Goal: Information Seeking & Learning: Check status

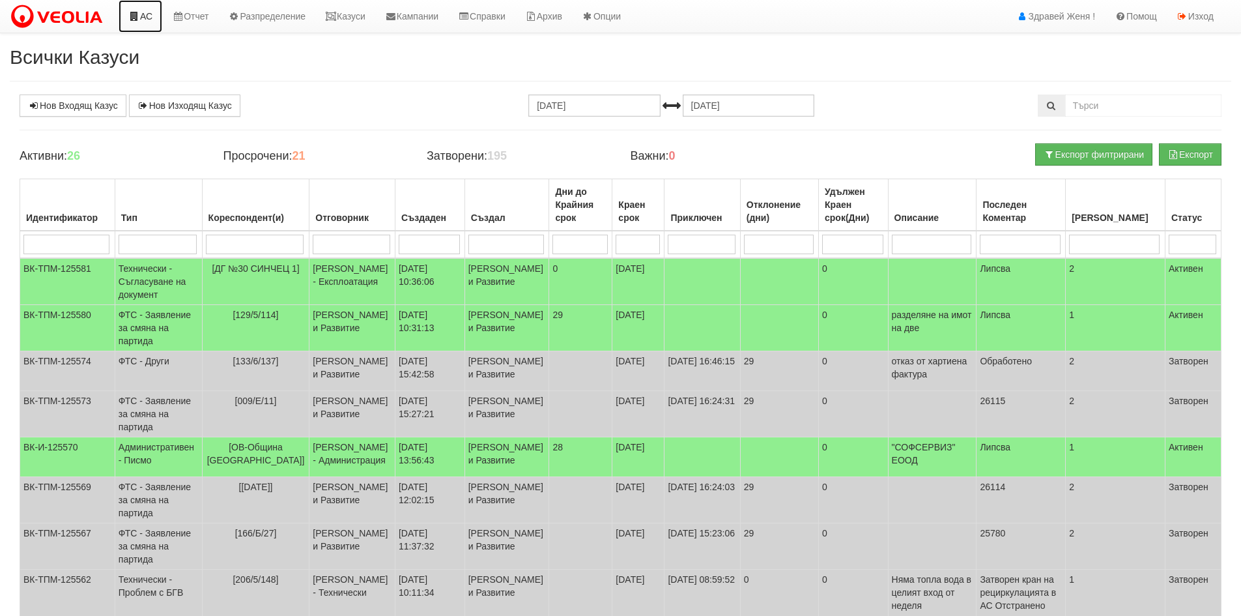
click at [149, 16] on link "АС" at bounding box center [141, 16] width 44 height 33
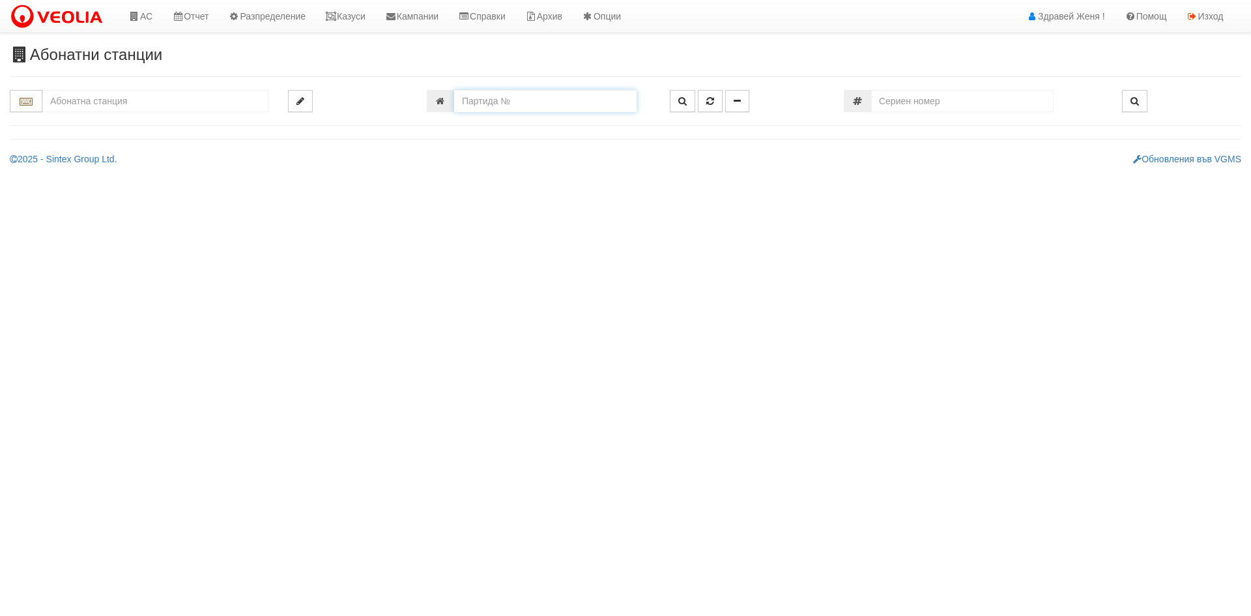
drag, startPoint x: 471, startPoint y: 106, endPoint x: 430, endPoint y: 102, distance: 41.2
click at [430, 102] on div at bounding box center [538, 101] width 223 height 22
click at [351, 19] on link "Казуси" at bounding box center [345, 16] width 60 height 33
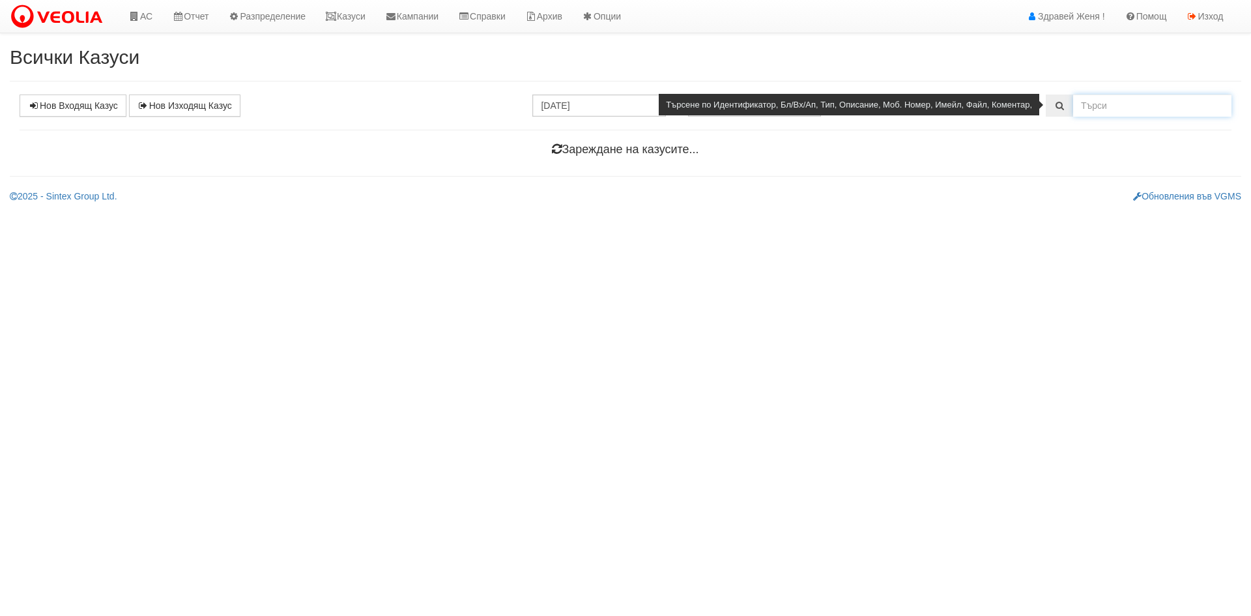
click at [1087, 104] on input "text" at bounding box center [1152, 105] width 158 height 22
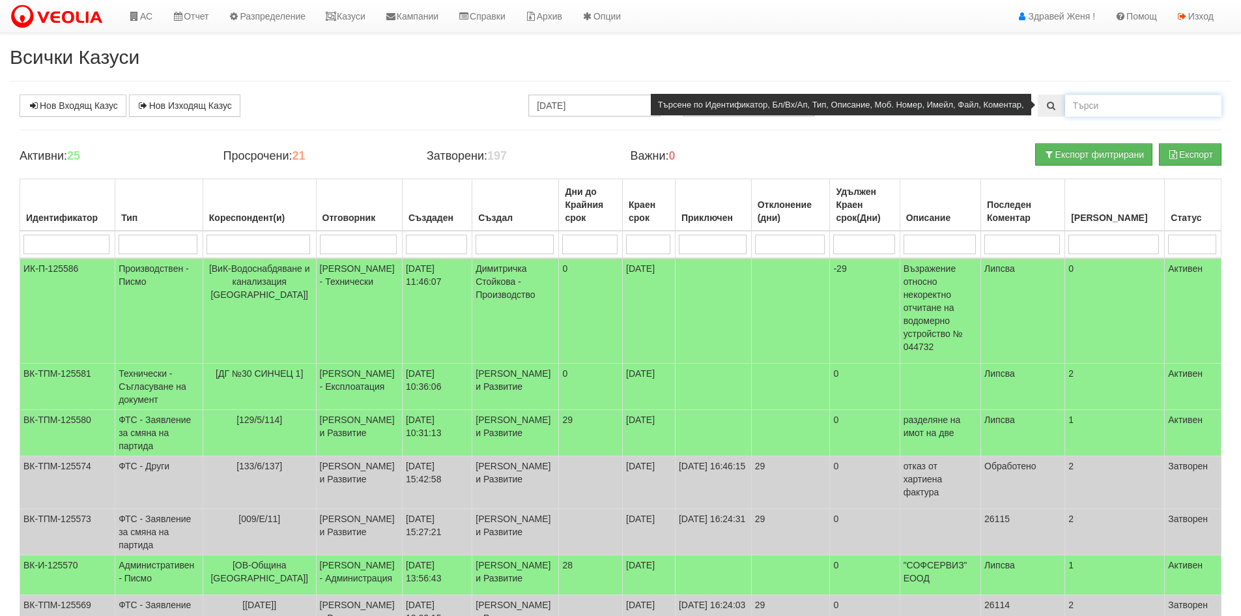
paste input "[EMAIL_ADDRESS][DOMAIN_NAME]"
type input "[EMAIL_ADDRESS][DOMAIN_NAME]"
click at [1044, 106] on span at bounding box center [1051, 105] width 27 height 22
click at [1054, 107] on icon at bounding box center [1052, 105] width 12 height 9
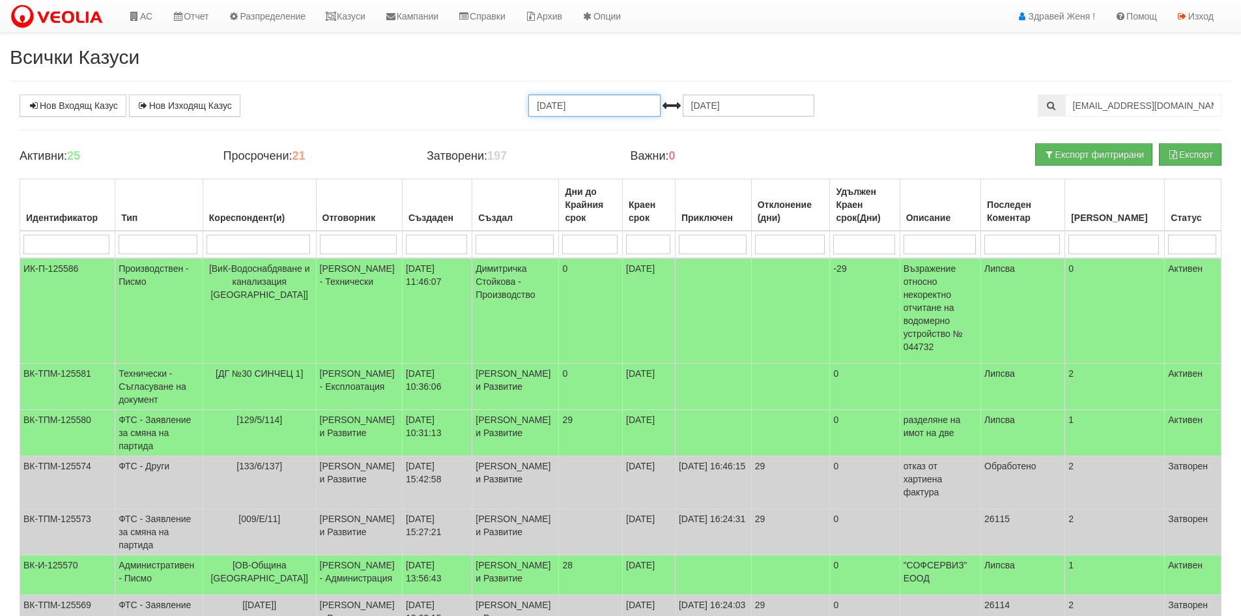
click at [590, 106] on input "[DATE]" at bounding box center [594, 105] width 132 height 22
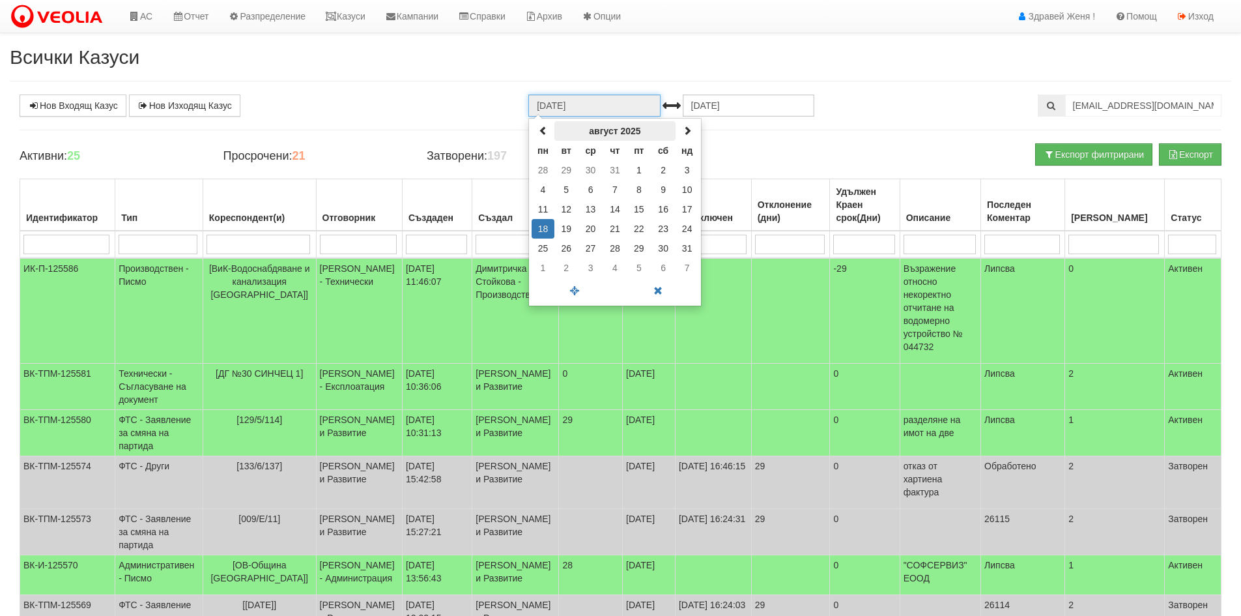
click at [644, 131] on th "август 2025" at bounding box center [614, 131] width 121 height 20
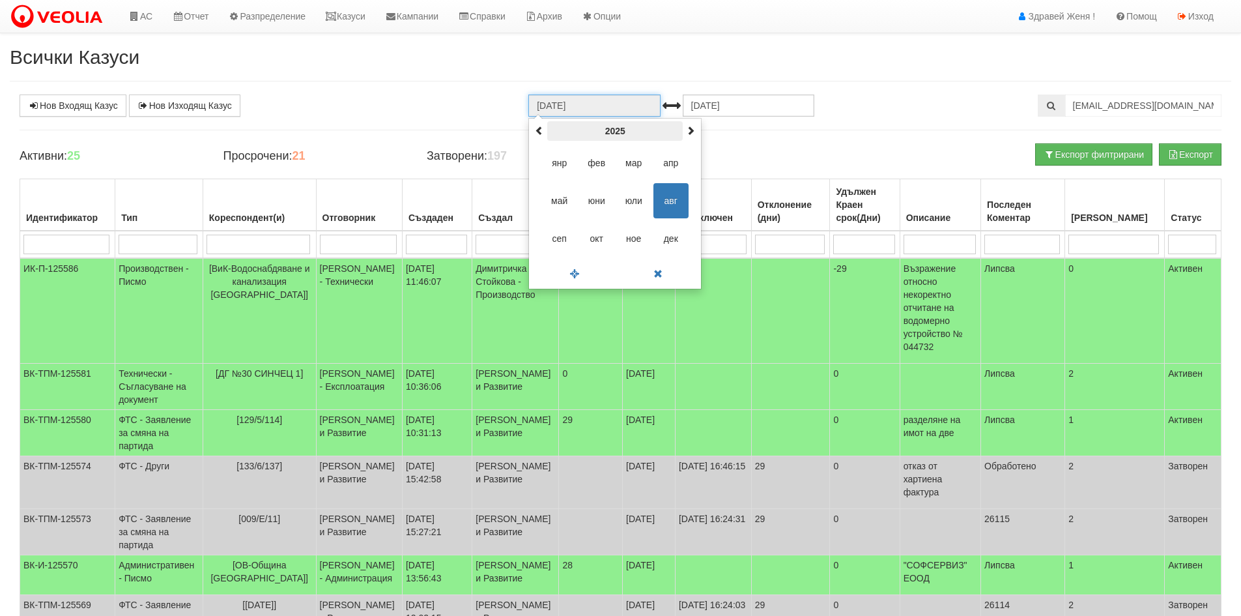
click at [635, 129] on th "2025" at bounding box center [615, 131] width 136 height 20
click at [562, 163] on span "2020" at bounding box center [559, 162] width 35 height 35
click at [559, 162] on span "янр" at bounding box center [559, 162] width 35 height 35
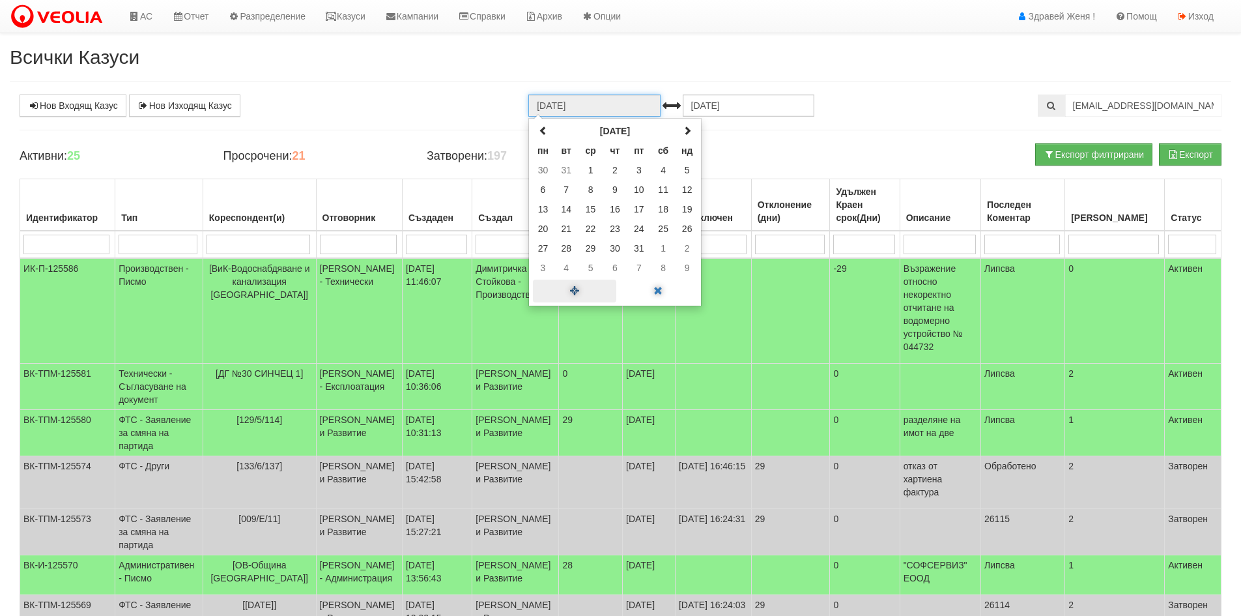
click at [575, 292] on span at bounding box center [574, 291] width 83 height 23
type input "[DATE]"
click at [541, 130] on span at bounding box center [543, 130] width 9 height 9
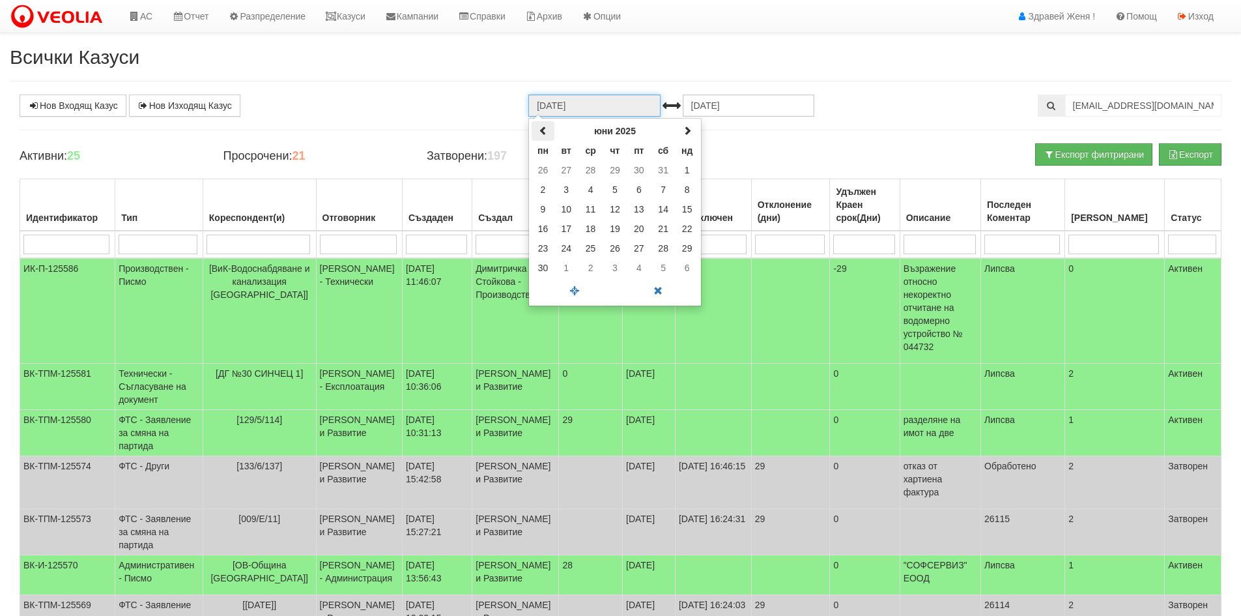
click at [541, 130] on span at bounding box center [543, 130] width 9 height 9
click at [625, 132] on th "[DATE]" at bounding box center [614, 131] width 121 height 20
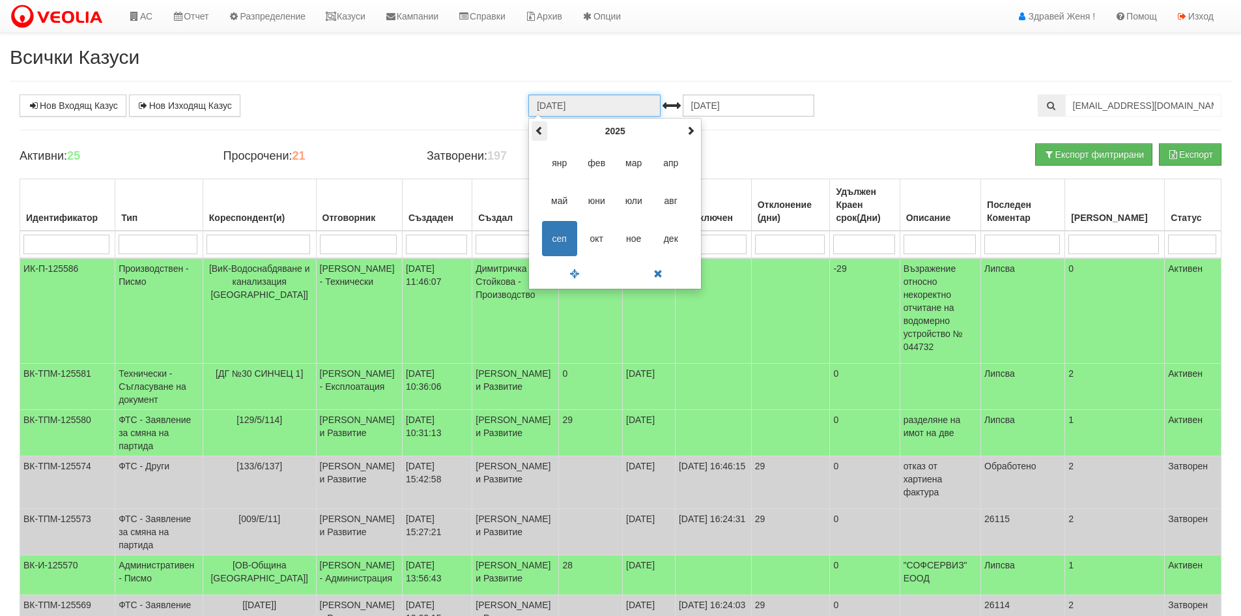
click at [541, 127] on span at bounding box center [539, 130] width 9 height 9
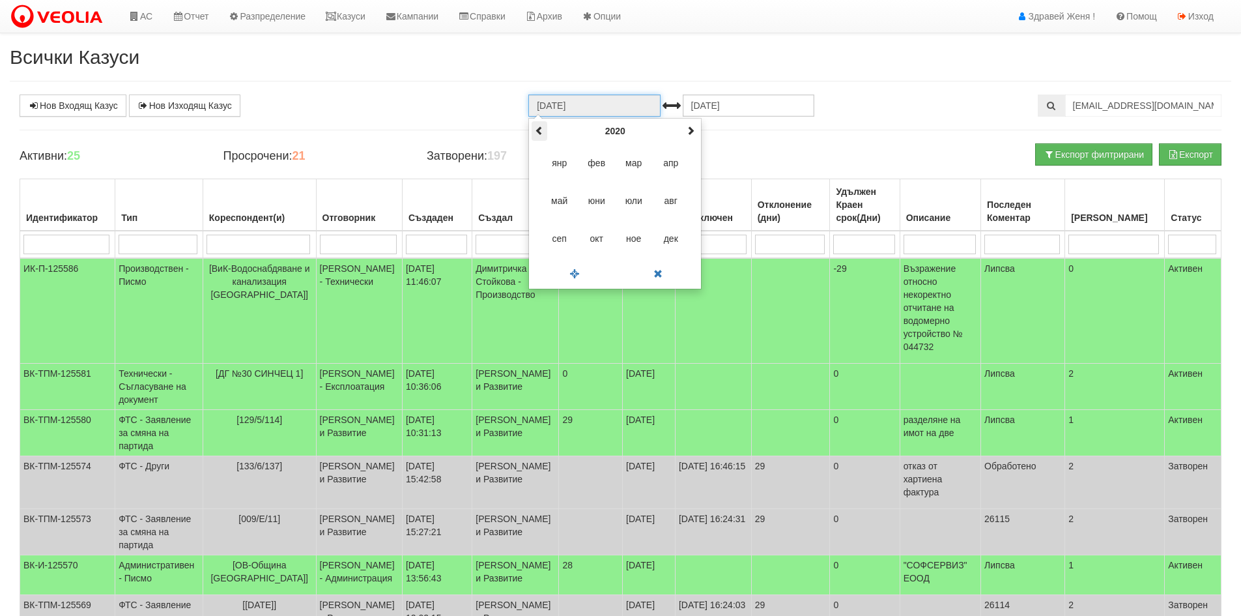
click at [541, 124] on th at bounding box center [540, 131] width 16 height 20
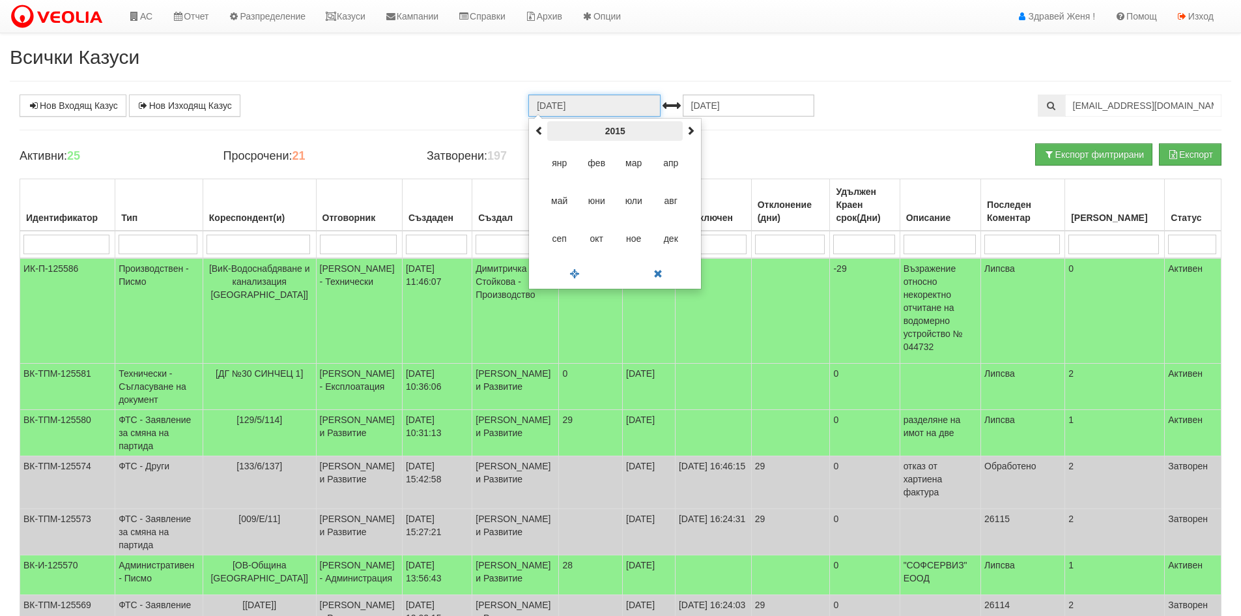
click at [614, 131] on th "2015" at bounding box center [615, 131] width 136 height 20
click at [614, 131] on th "[DATE]-[DATE]" at bounding box center [615, 131] width 136 height 20
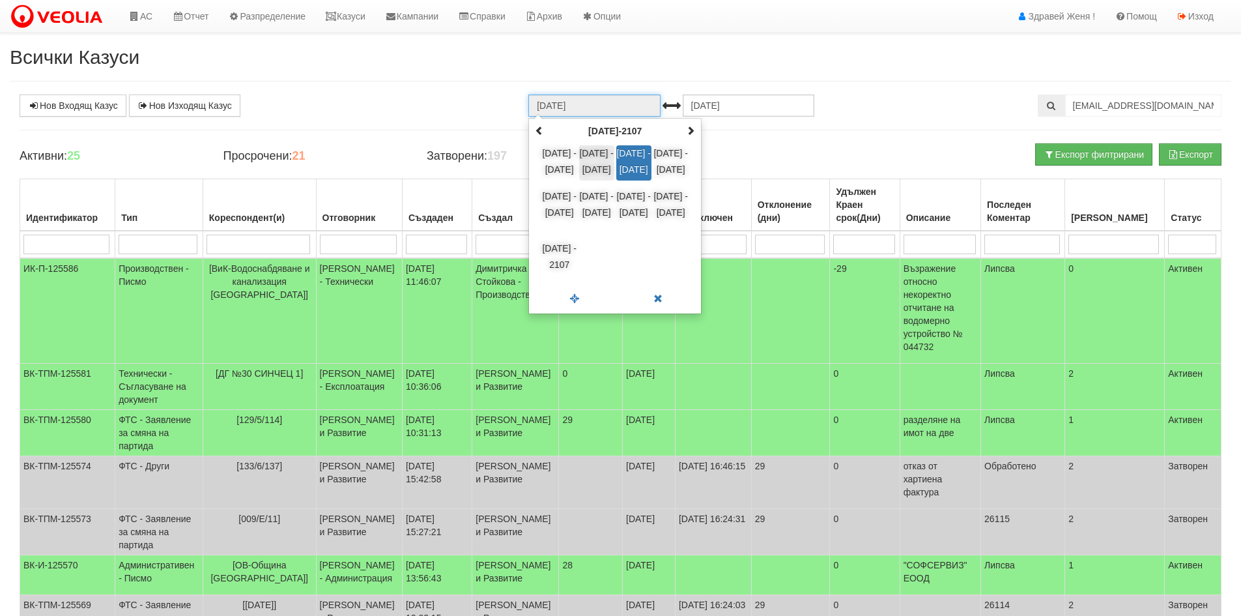
click at [603, 154] on span "[DATE] - [DATE]" at bounding box center [596, 162] width 35 height 35
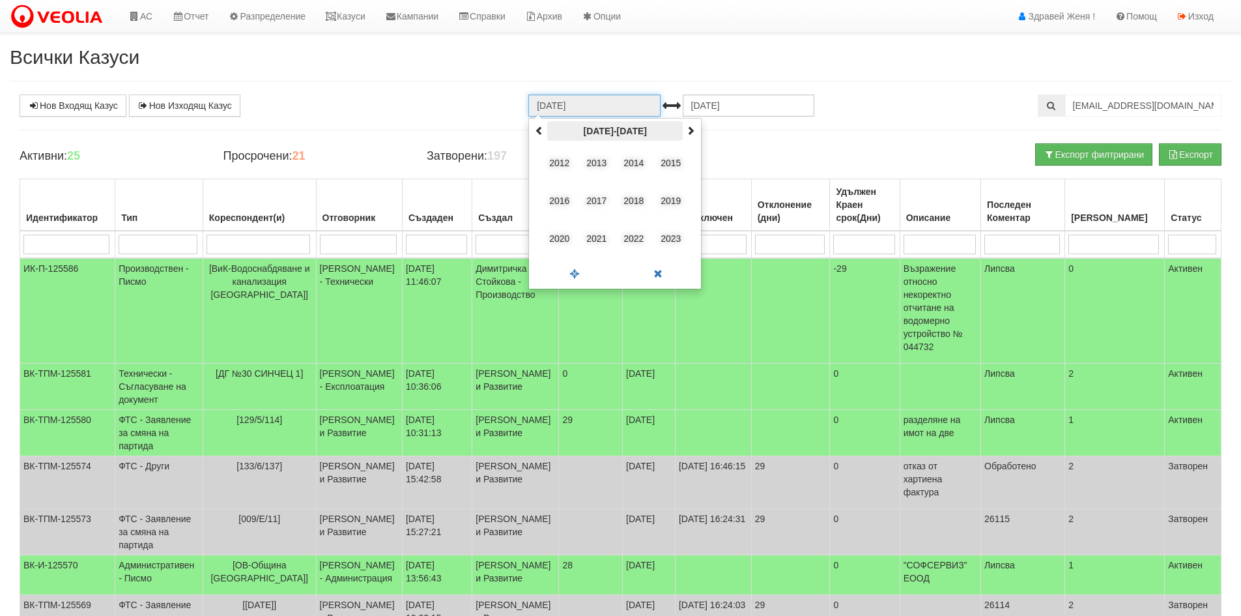
click at [615, 132] on th "[DATE]-[DATE]" at bounding box center [615, 131] width 136 height 20
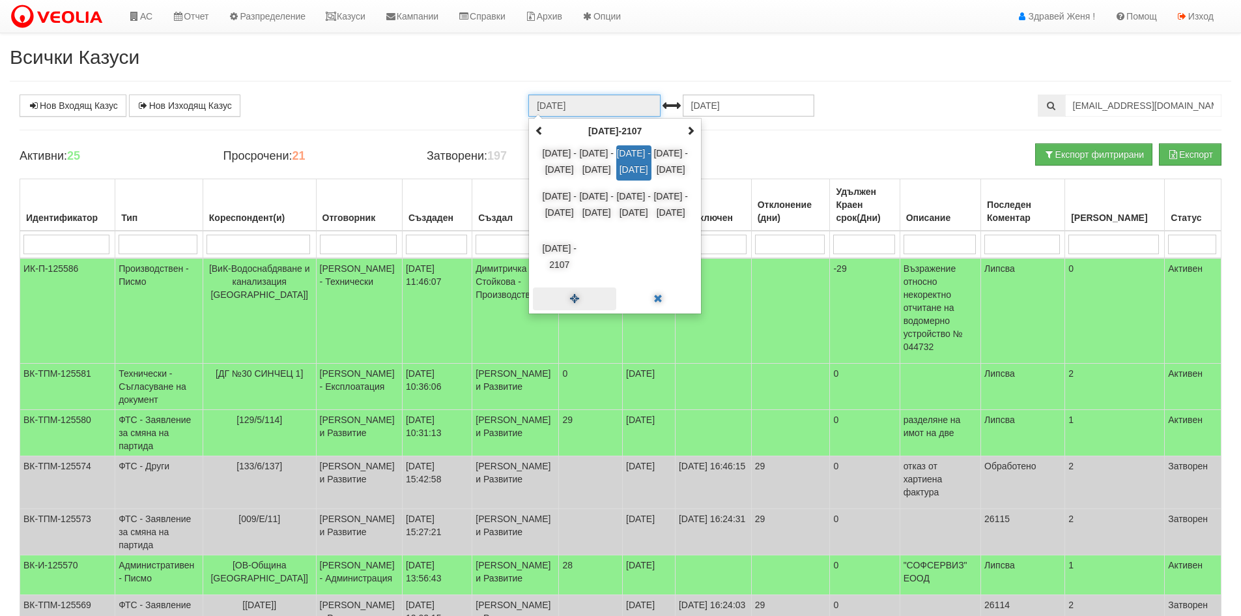
click at [573, 294] on span at bounding box center [574, 298] width 83 height 23
click at [575, 300] on span at bounding box center [574, 298] width 83 height 23
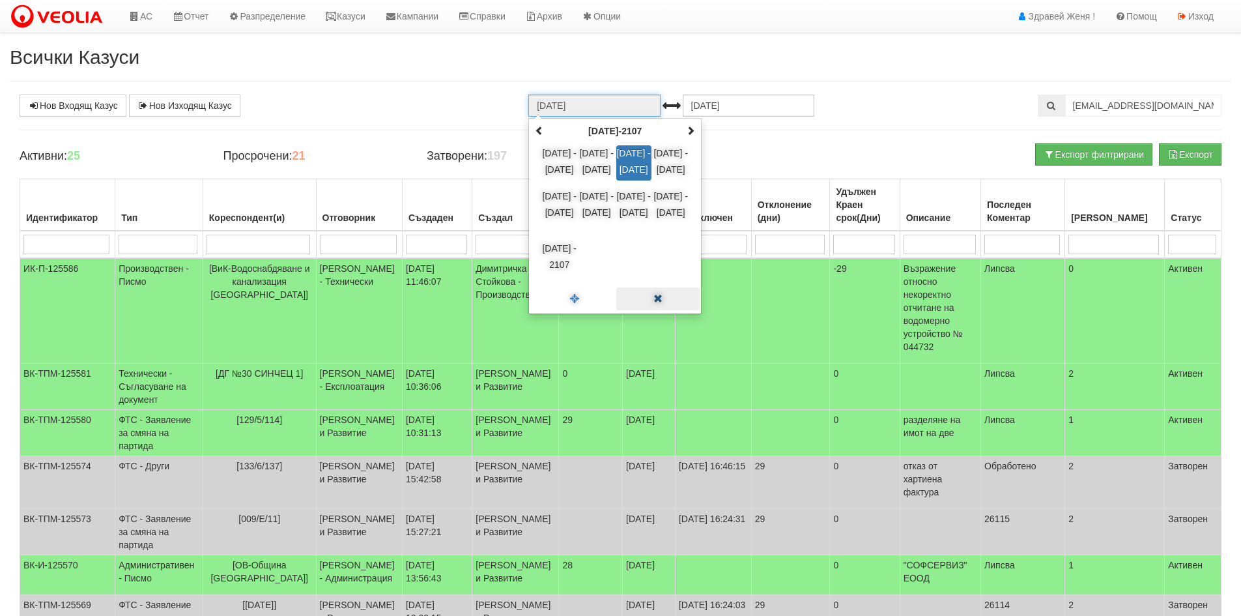
click at [657, 294] on span at bounding box center [657, 298] width 83 height 23
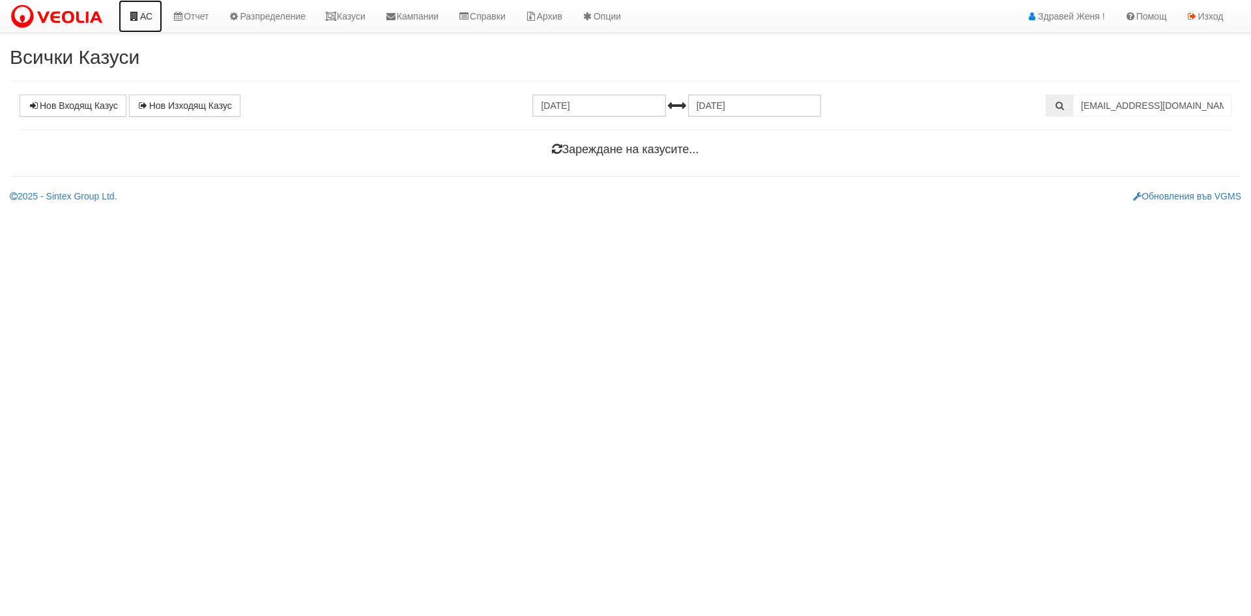
click at [150, 17] on link "АС" at bounding box center [141, 16] width 44 height 33
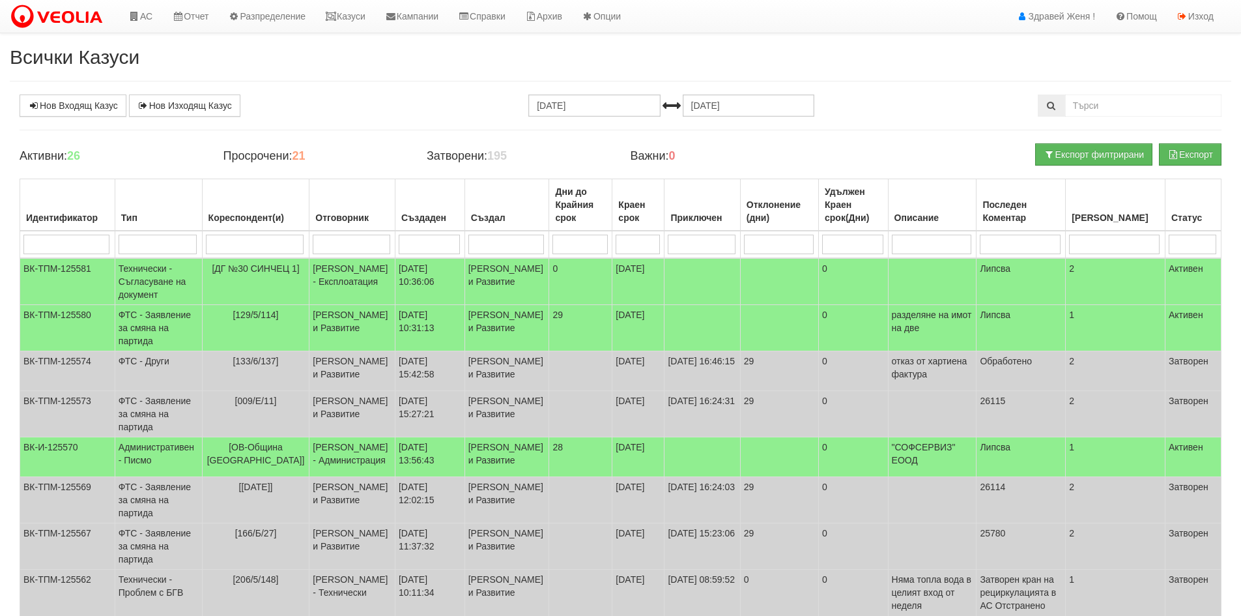
scroll to position [45, 0]
